Goal: Task Accomplishment & Management: Use online tool/utility

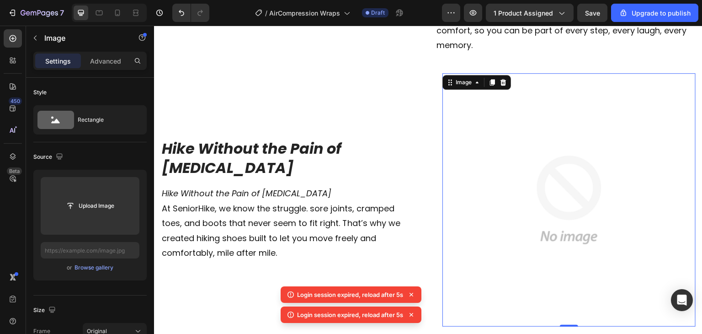
scroll to position [1798, 0]
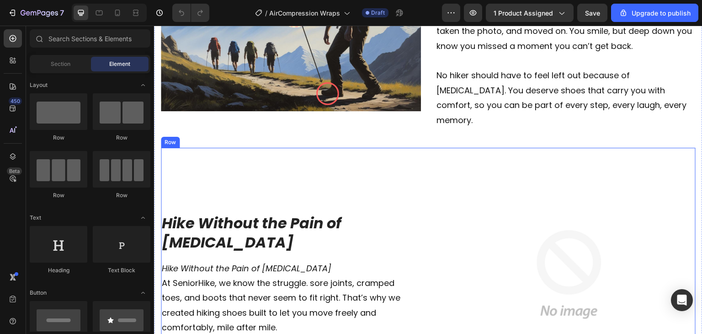
scroll to position [1742, 0]
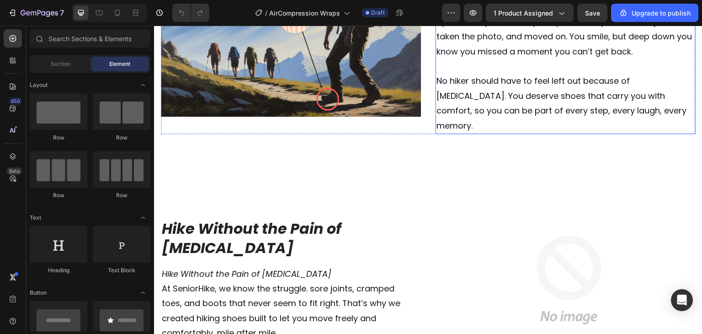
click at [424, 81] on div "Tired of falling behind? Heading Image It’s not easy being the one who falls be…" at bounding box center [428, 29] width 535 height 209
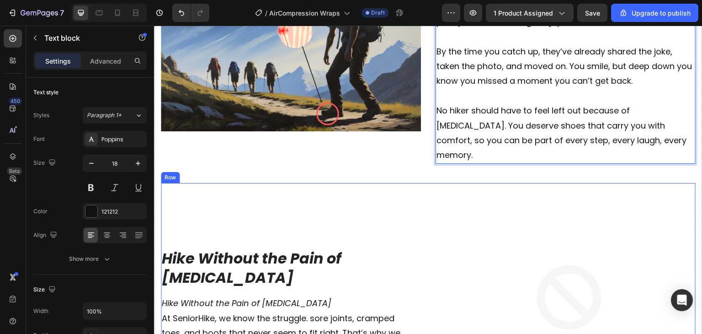
click at [300, 314] on div "Hike Without the Pain of Bunions Heading Hike Without the Pain of Bunions At Se…" at bounding box center [287, 309] width 253 height 253
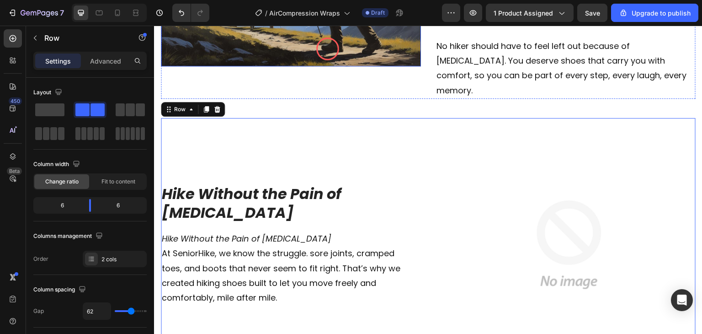
scroll to position [1967, 0]
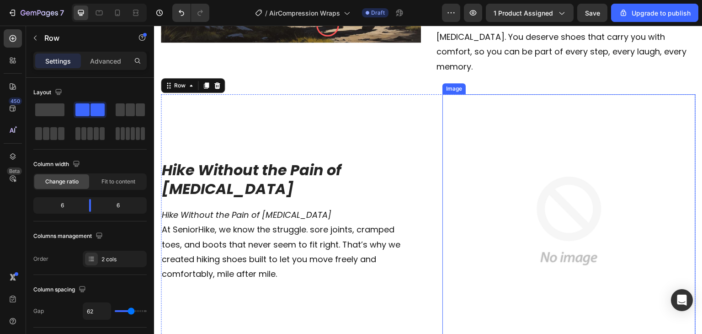
click at [513, 202] on img at bounding box center [568, 220] width 253 height 253
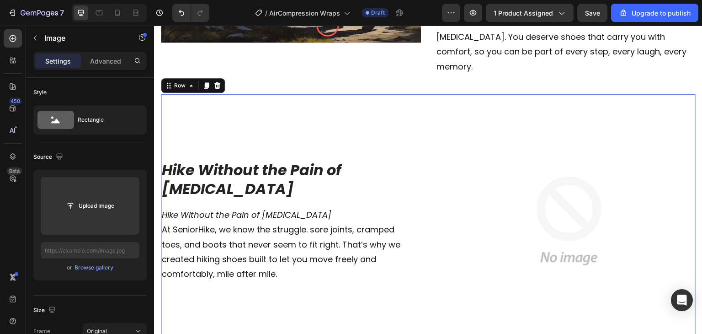
click at [434, 210] on div "Hike Without the Pain of Bunions Heading Hike Without the Pain of Bunions At Se…" at bounding box center [428, 220] width 535 height 253
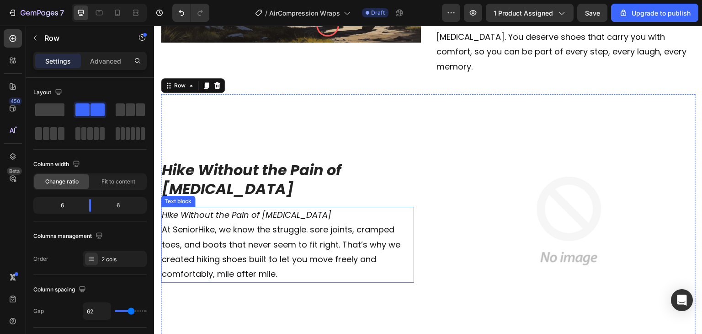
click at [175, 208] on p "Hike Without the Pain of Bunions At SeniorHike, we know the struggle. sore join…" at bounding box center [287, 245] width 251 height 74
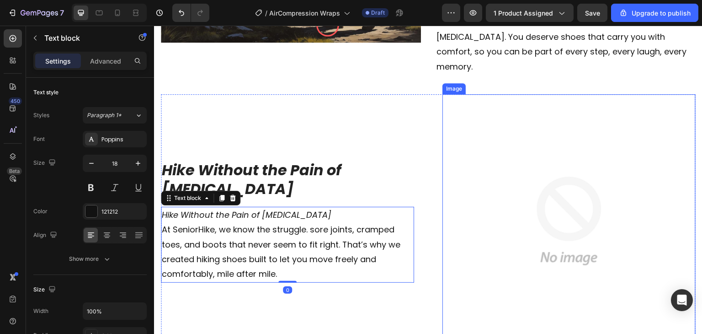
click at [487, 176] on img at bounding box center [568, 220] width 253 height 253
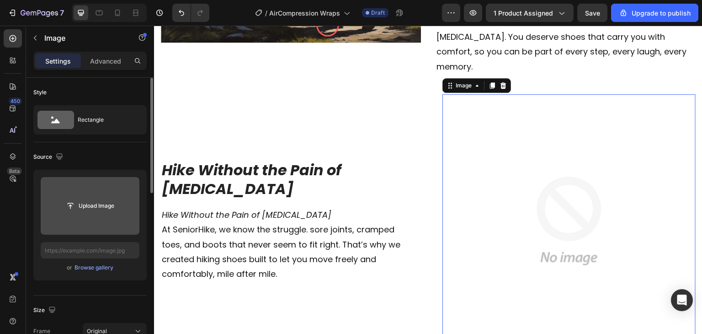
click at [74, 198] on input "file" at bounding box center [90, 206] width 63 height 16
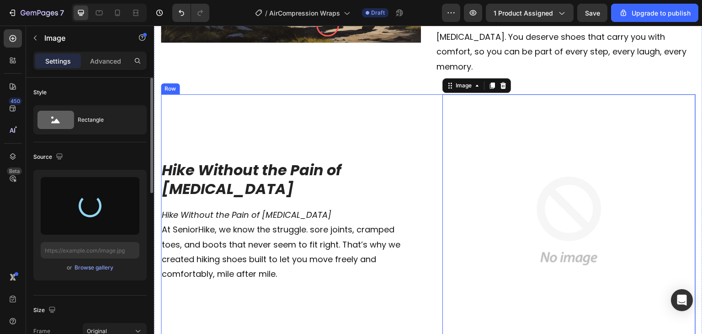
type input "https://cdn.shopify.com/s/files/1/0967/9228/1437/files/gempages_578505493253718…"
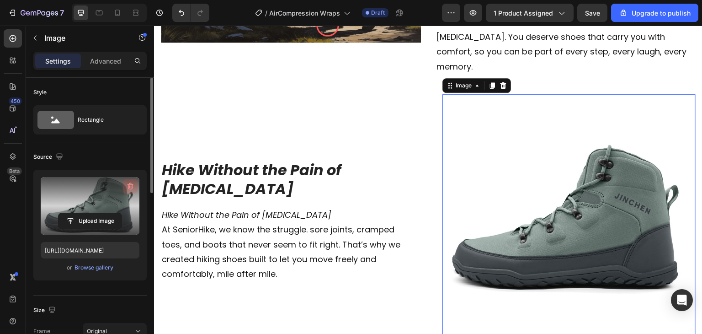
click at [131, 184] on icon "button" at bounding box center [131, 186] width 6 height 7
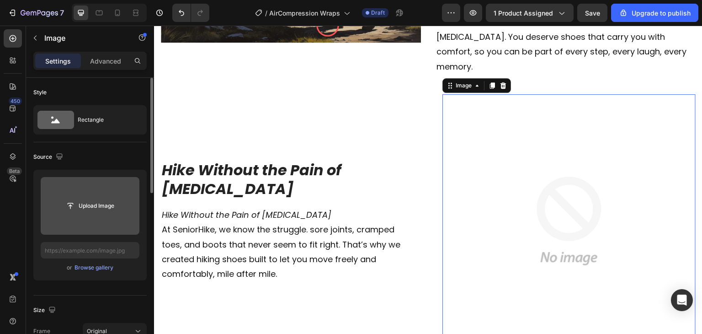
click at [99, 211] on input "file" at bounding box center [90, 206] width 63 height 16
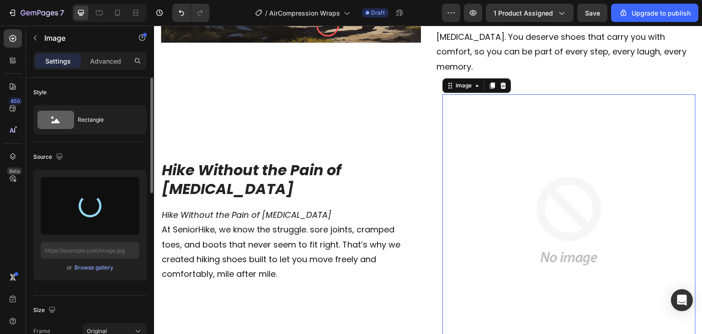
type input "https://cdn.shopify.com/s/files/1/0967/9228/1437/files/gempages_578505493253718…"
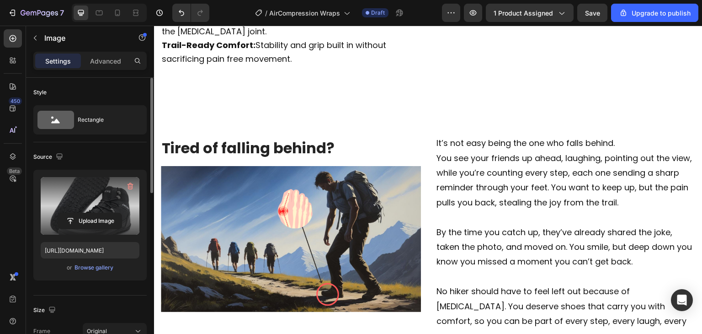
scroll to position [1561, 0]
